Goal: Information Seeking & Learning: Check status

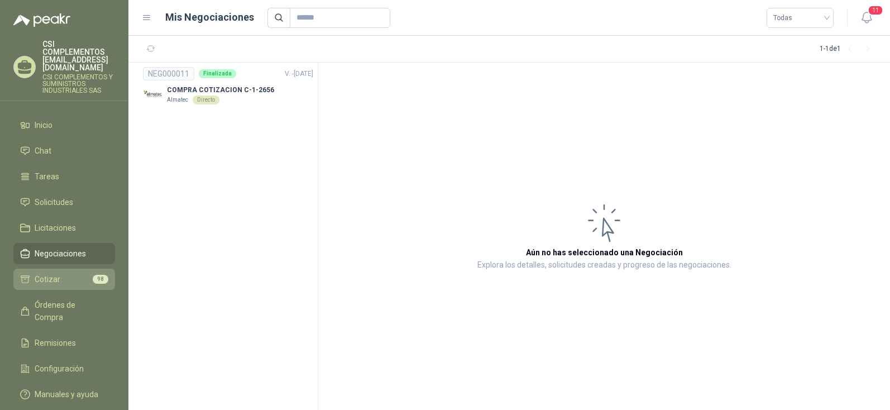
click at [45, 273] on span "Cotizar" at bounding box center [48, 279] width 26 height 12
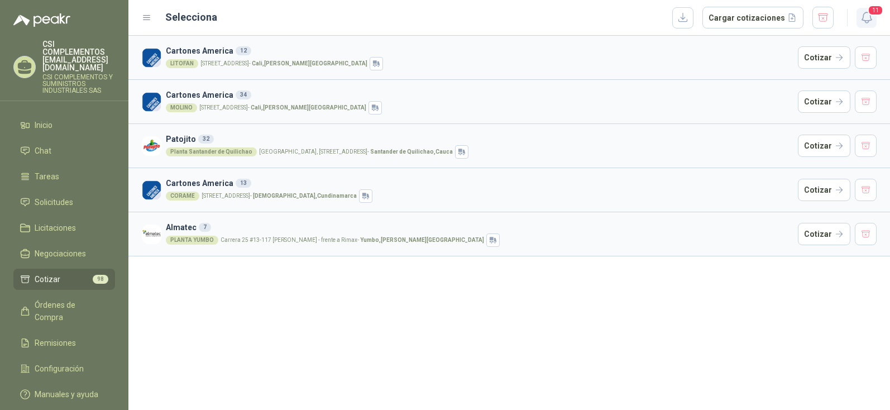
click at [874, 12] on span "11" at bounding box center [876, 10] width 16 height 11
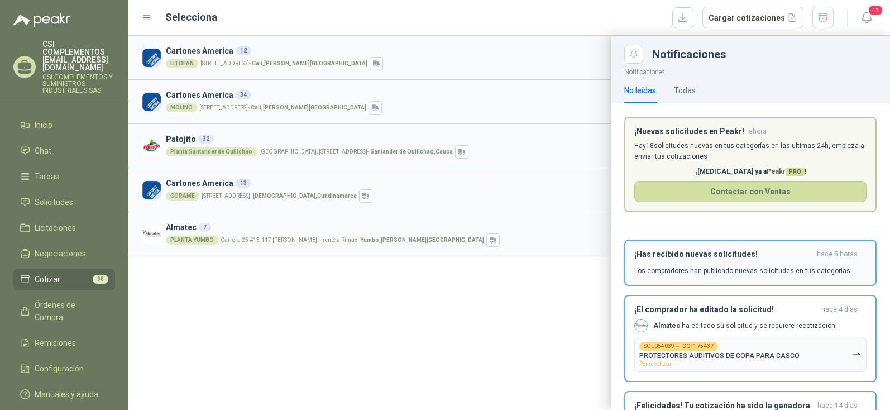
click at [734, 266] on div "¡Has recibido nuevas solicitudes! hace 5 horas Los compradores han publicado nu…" at bounding box center [751, 263] width 232 height 26
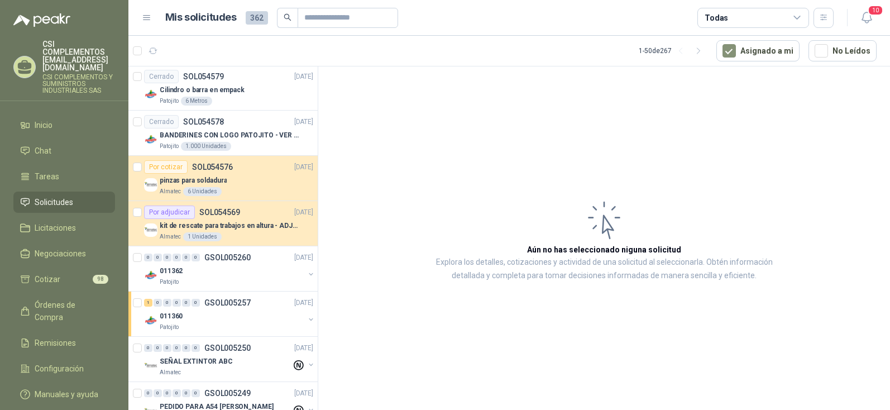
scroll to position [838, 0]
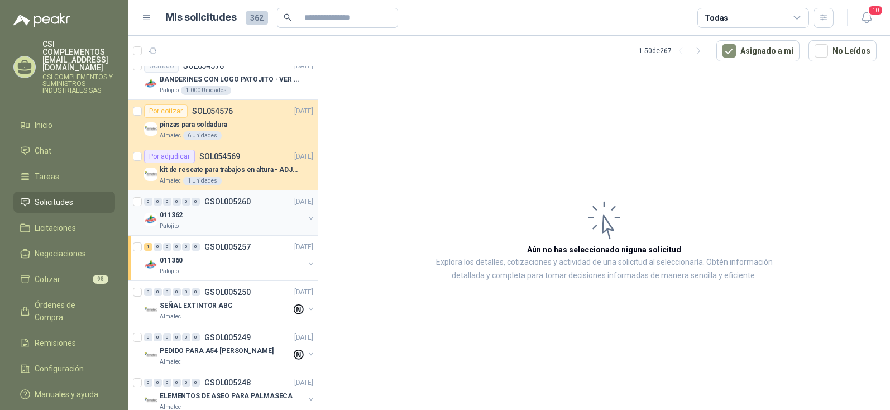
click at [206, 204] on p "GSOL005260" at bounding box center [227, 202] width 46 height 8
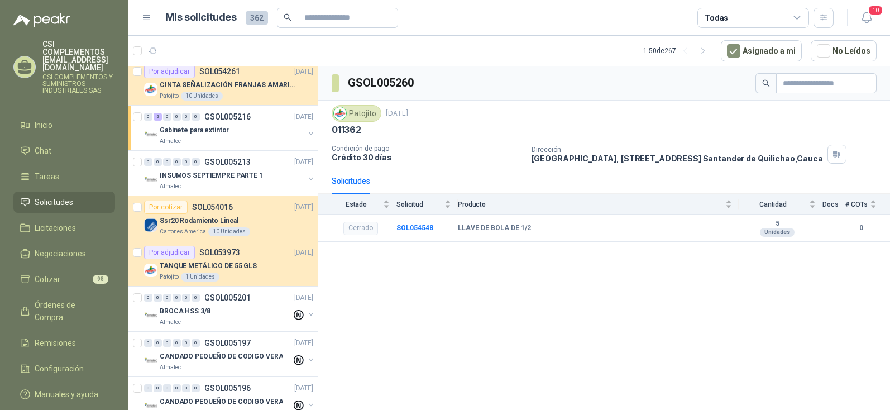
scroll to position [1341, 0]
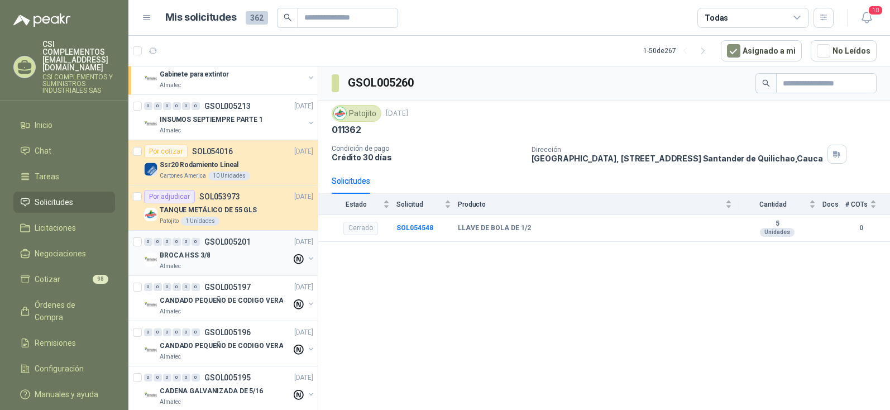
click at [179, 260] on p "BROCA HSS 3/8" at bounding box center [185, 255] width 50 height 11
